Goal: Transaction & Acquisition: Purchase product/service

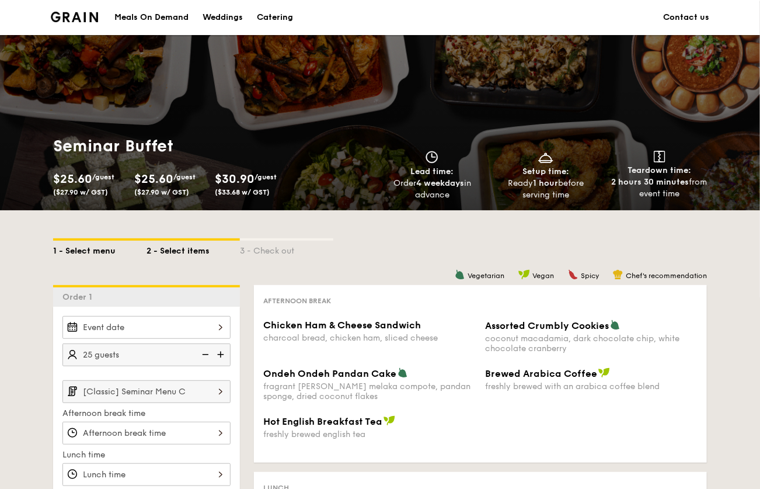
click at [99, 251] on div "1 - Select menu" at bounding box center [99, 249] width 93 height 16
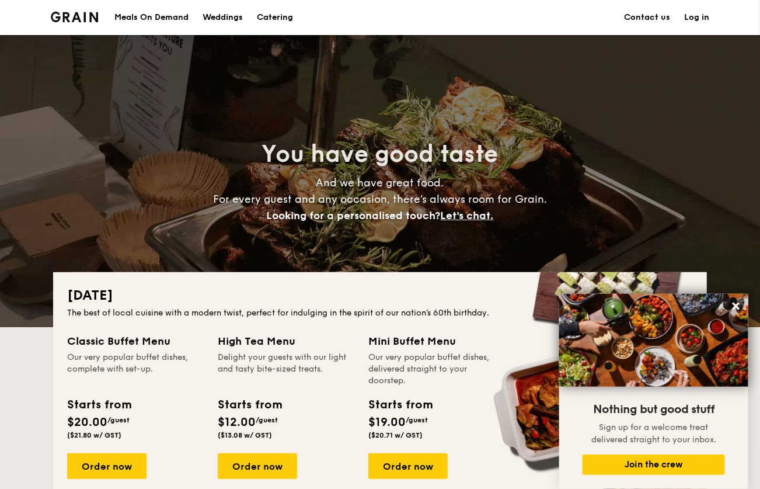
click at [282, 19] on h1 "Catering" at bounding box center [275, 17] width 36 height 35
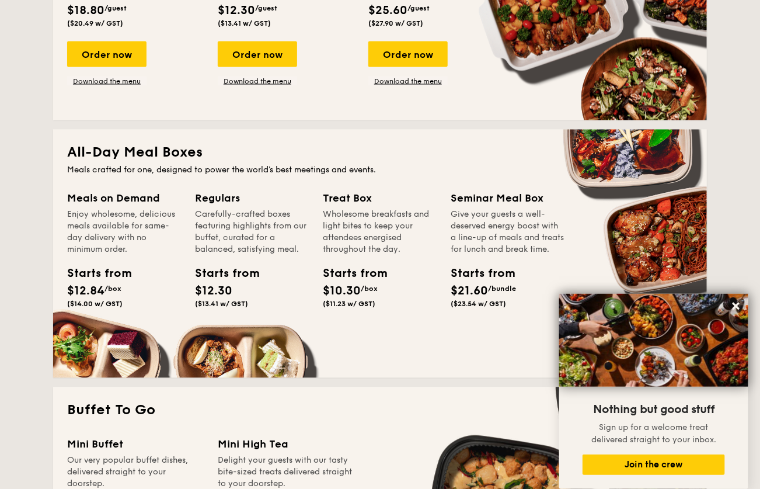
scroll to position [670, 0]
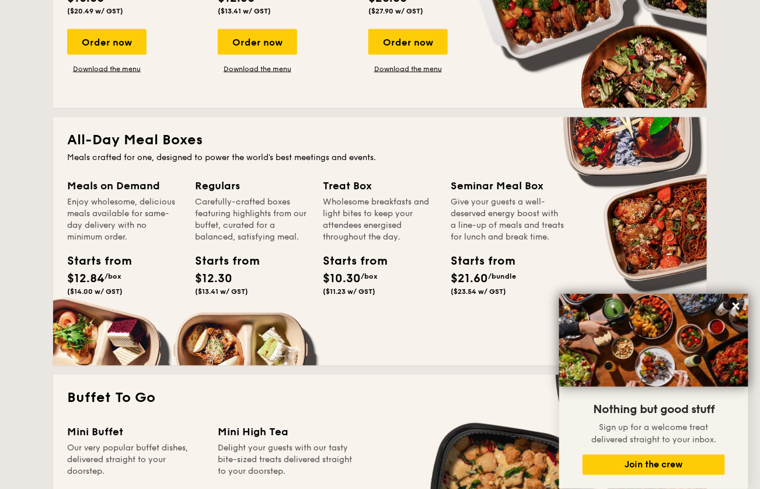
click at [487, 190] on div "Seminar Meal Box" at bounding box center [508, 186] width 114 height 16
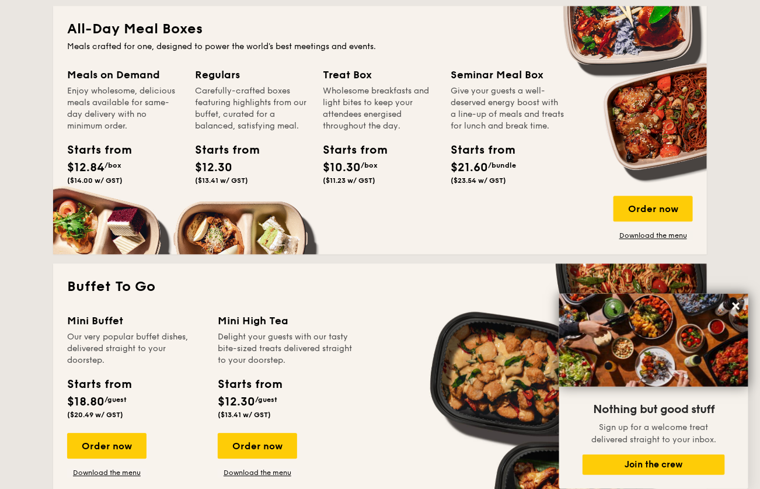
scroll to position [786, 0]
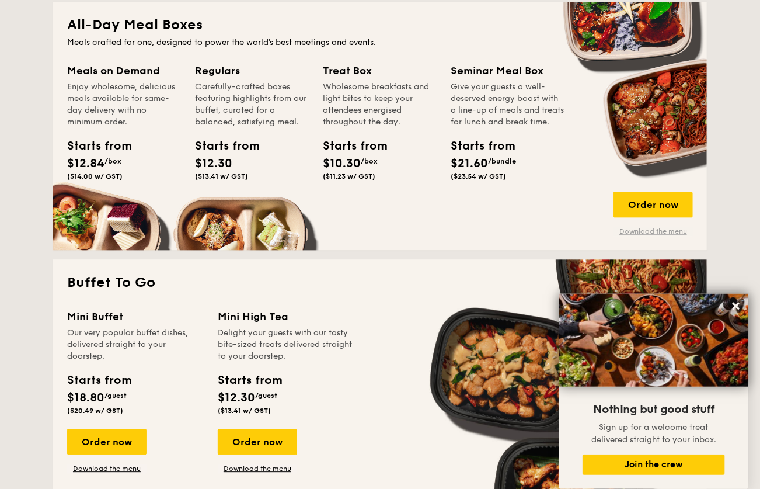
click at [653, 228] on link "Download the menu" at bounding box center [653, 231] width 79 height 9
click at [662, 206] on div "Order now" at bounding box center [653, 205] width 79 height 26
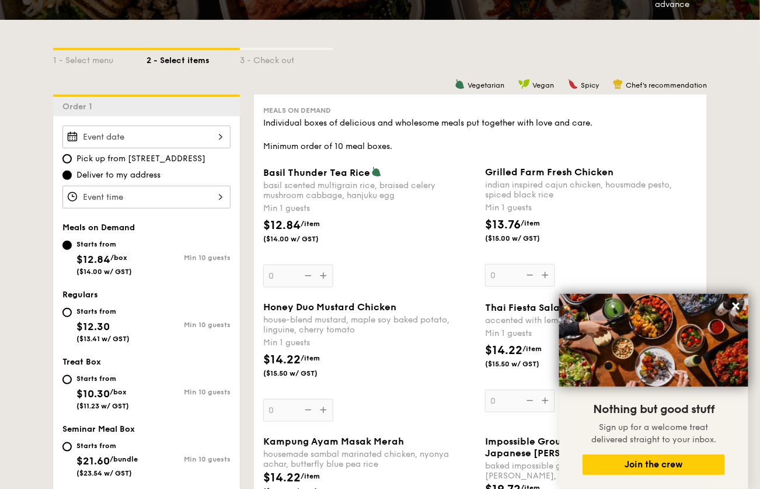
scroll to position [240, 0]
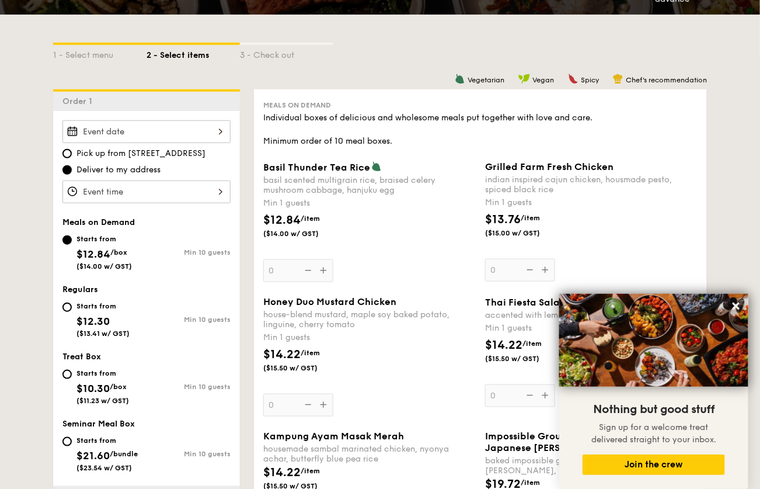
click at [151, 124] on div at bounding box center [146, 131] width 168 height 23
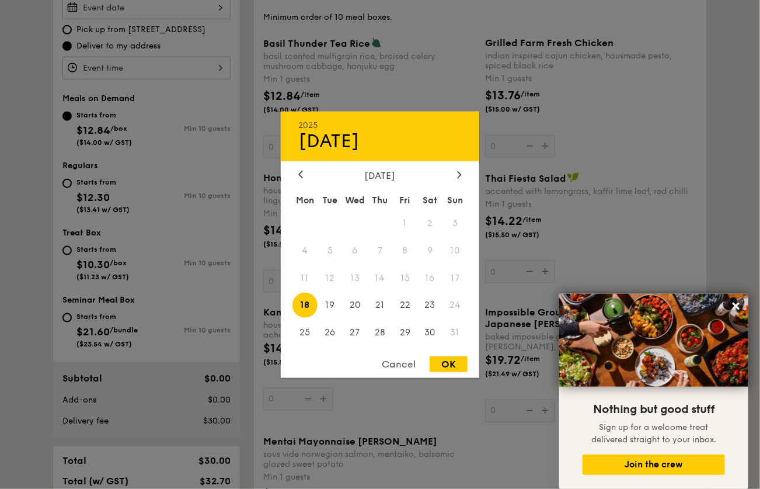
scroll to position [375, 0]
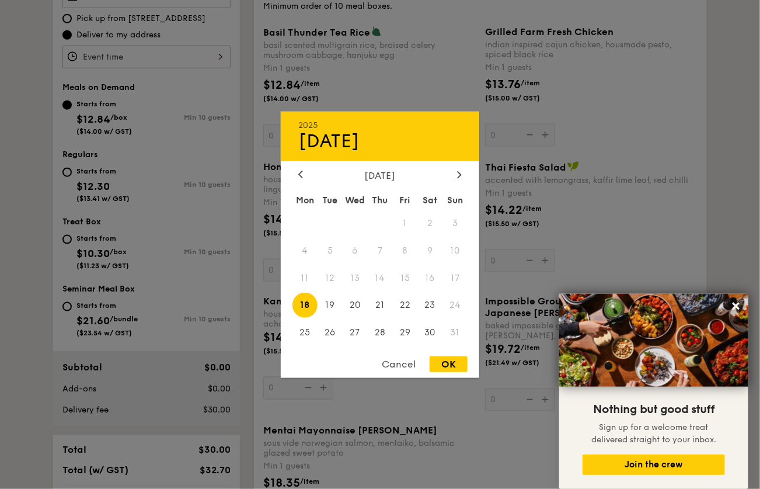
click at [399, 364] on div "Cancel" at bounding box center [398, 364] width 57 height 16
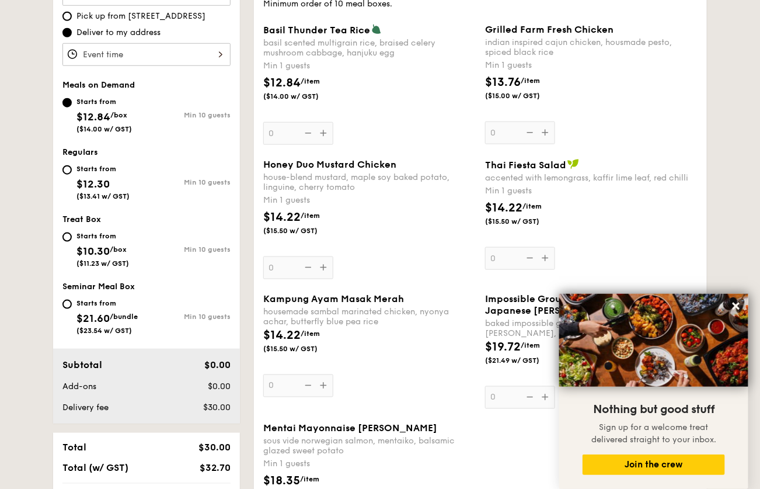
scroll to position [376, 0]
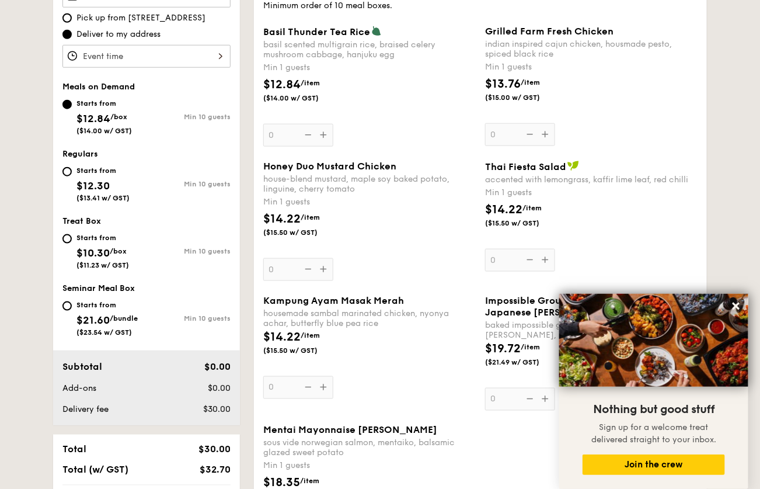
click at [83, 310] on div "Starts from $21.60 /bundle ($23.54 w/ GST)" at bounding box center [107, 317] width 61 height 39
click at [72, 310] on input "Starts from $21.60 /bundle ($23.54 w/ GST) Min 10 guests" at bounding box center [66, 305] width 9 height 9
radio input "true"
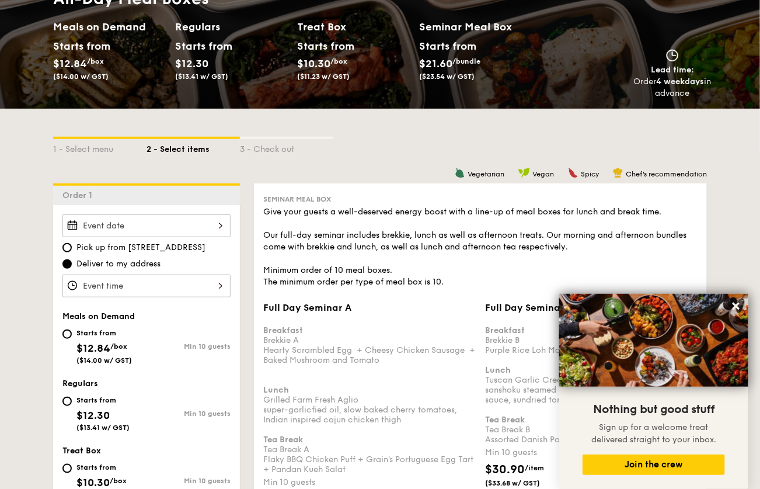
scroll to position [179, 0]
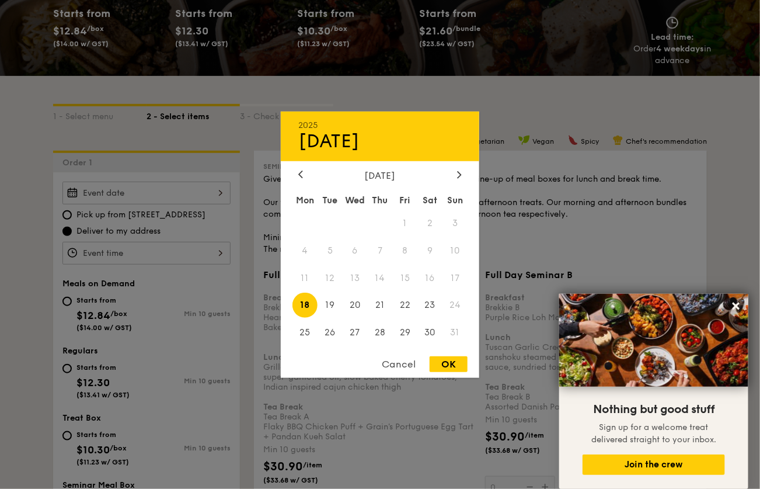
click at [206, 184] on div "2025 Aug [DATE] Tue Wed Thu Fri Sat Sun 1 2 3 4 5 6 7 8 9 10 11 12 13 14 15 16 …" at bounding box center [146, 193] width 168 height 23
click at [400, 367] on div "Cancel" at bounding box center [398, 364] width 57 height 16
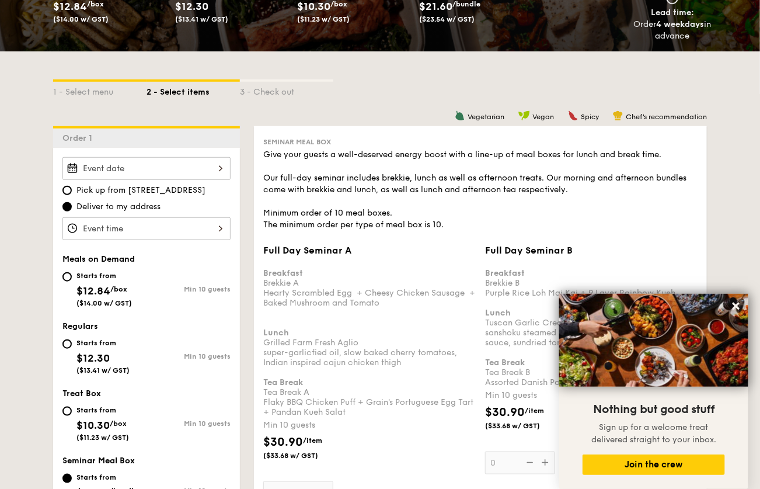
scroll to position [0, 0]
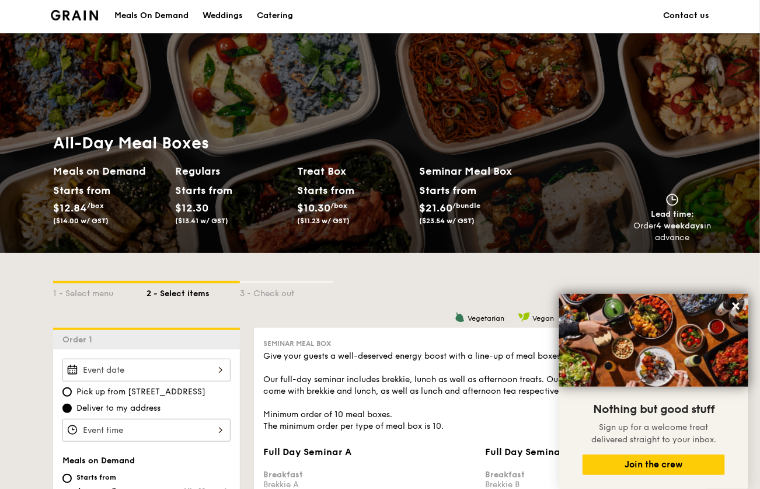
click at [289, 19] on div "Catering" at bounding box center [275, 15] width 36 height 35
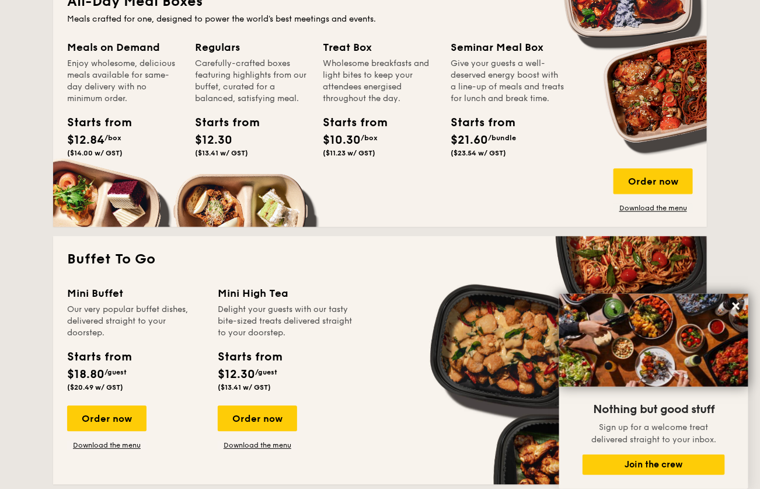
scroll to position [845, 0]
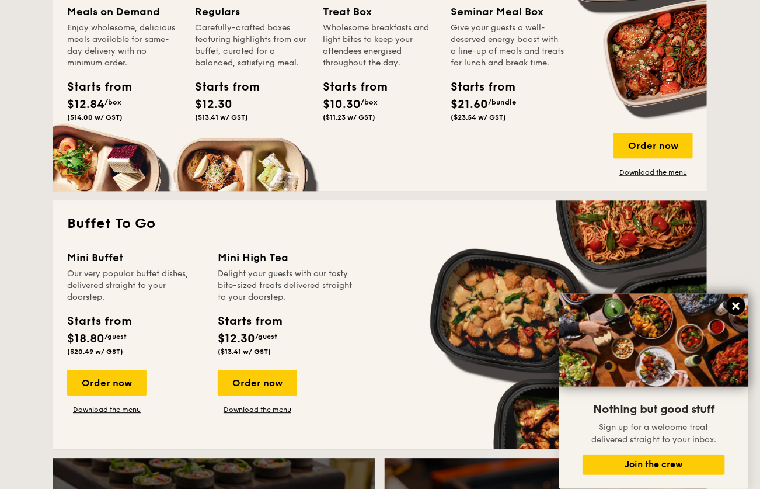
click at [734, 303] on icon at bounding box center [736, 306] width 7 height 7
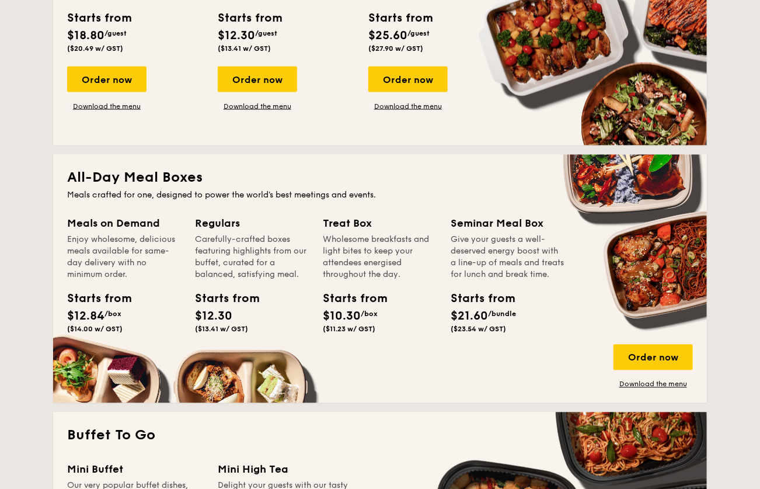
scroll to position [608, 0]
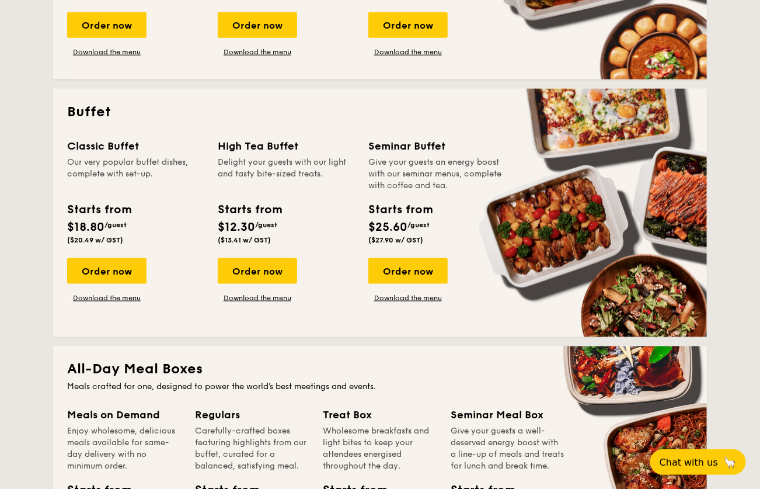
scroll to position [442, 0]
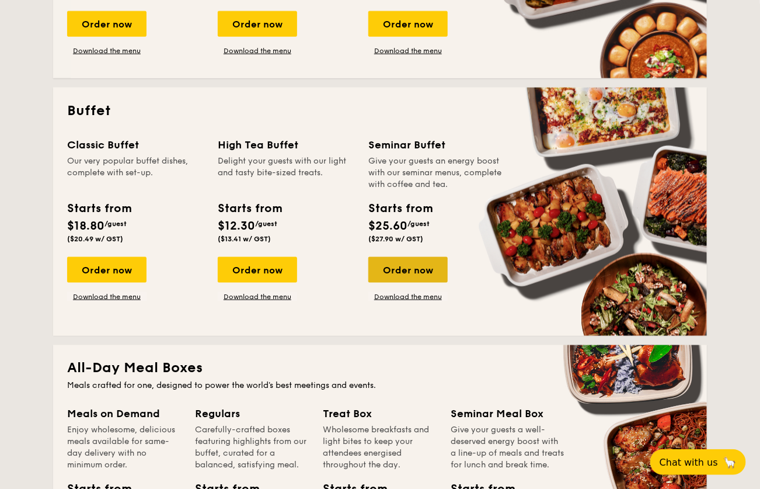
click at [419, 276] on div "Order now" at bounding box center [408, 270] width 79 height 26
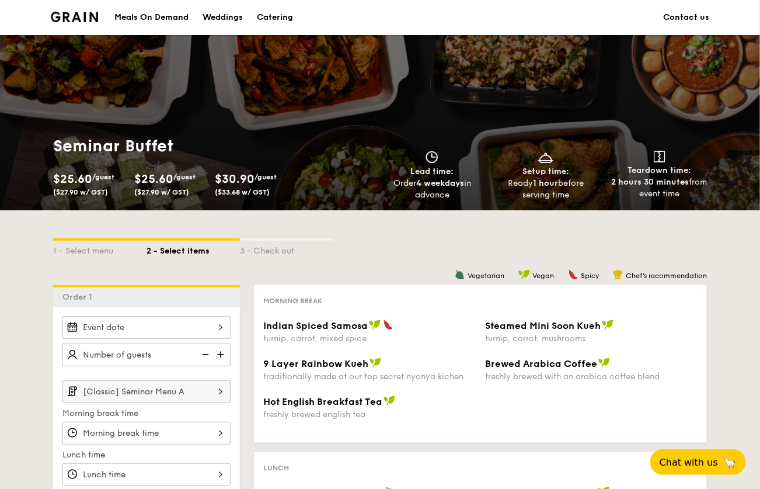
click at [131, 326] on div at bounding box center [146, 327] width 168 height 23
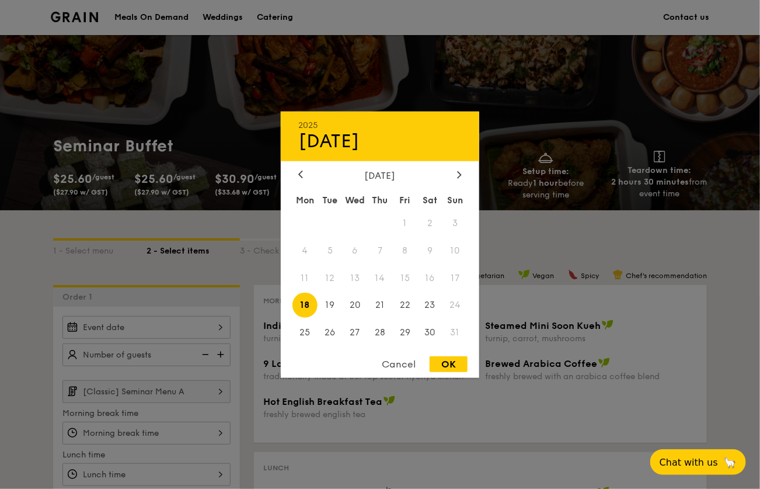
click at [388, 360] on div "Cancel" at bounding box center [398, 364] width 57 height 16
